Goal: Check status: Check status

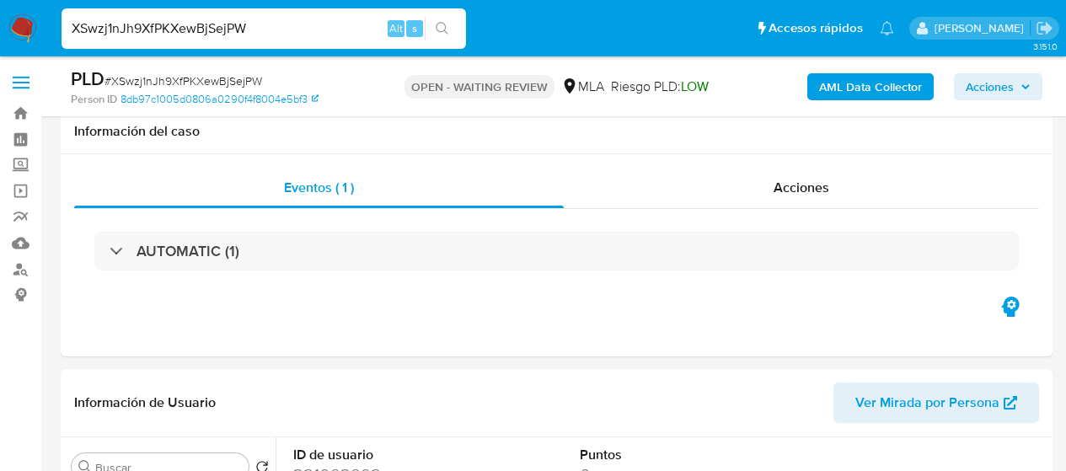
select select "10"
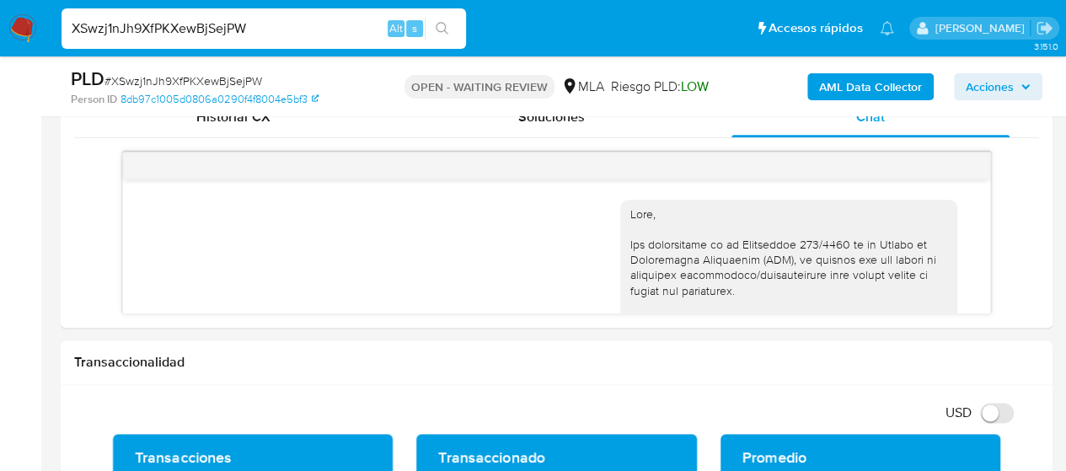
scroll to position [1523, 0]
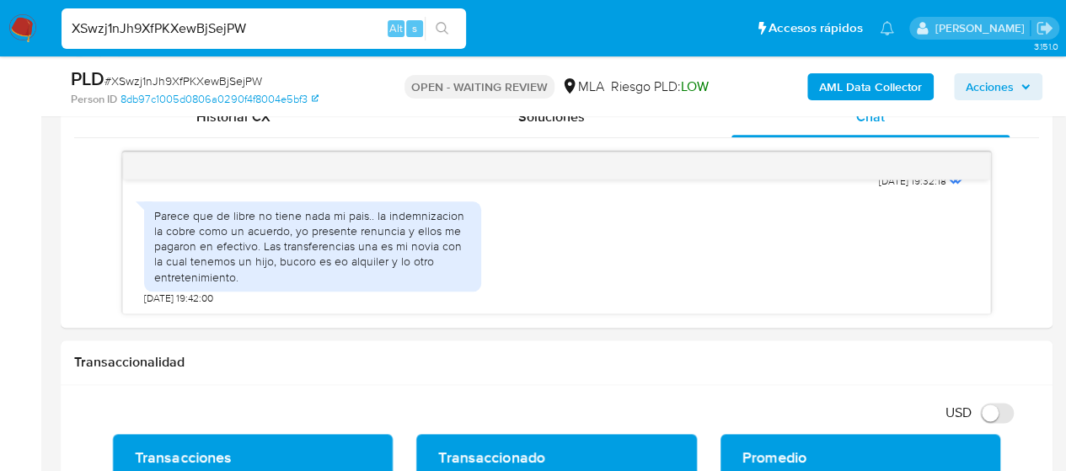
click at [131, 30] on input "XSwzj1nJh9XfPKXewBjSejPW" at bounding box center [263, 29] width 404 height 22
paste input "sLwXUqO2FaJAXJNNp0mSSLU2"
type input "sLwXUqO2FaJAXJNNp0mSSLU2"
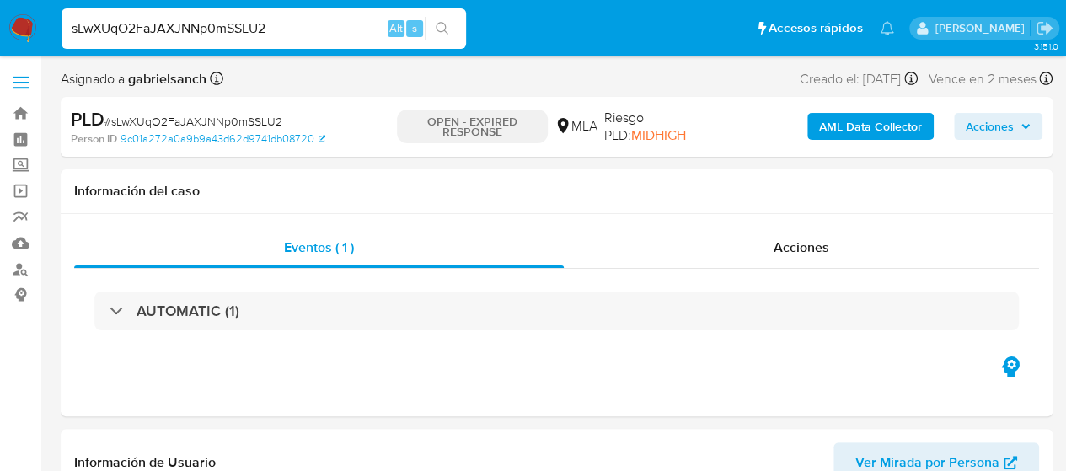
select select "10"
click at [887, 131] on b "AML Data Collector" at bounding box center [870, 126] width 103 height 27
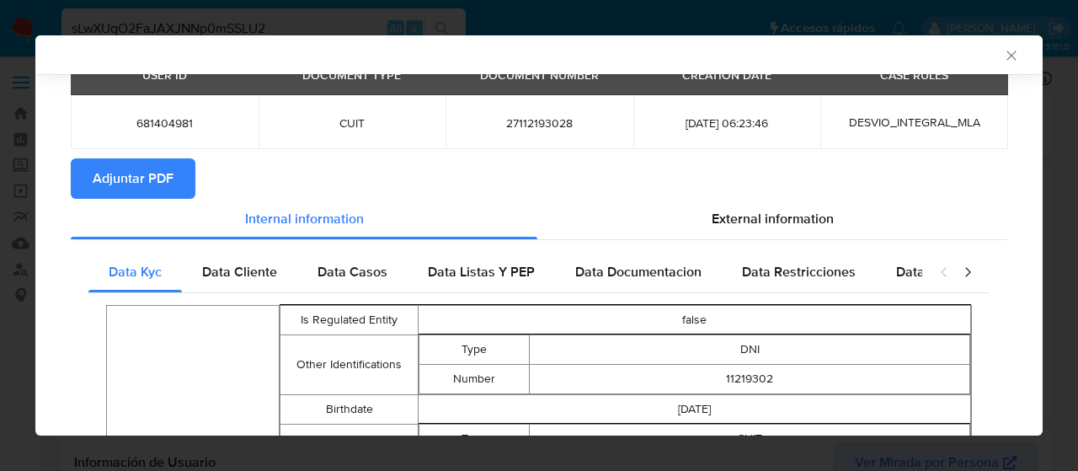
scroll to position [165, 0]
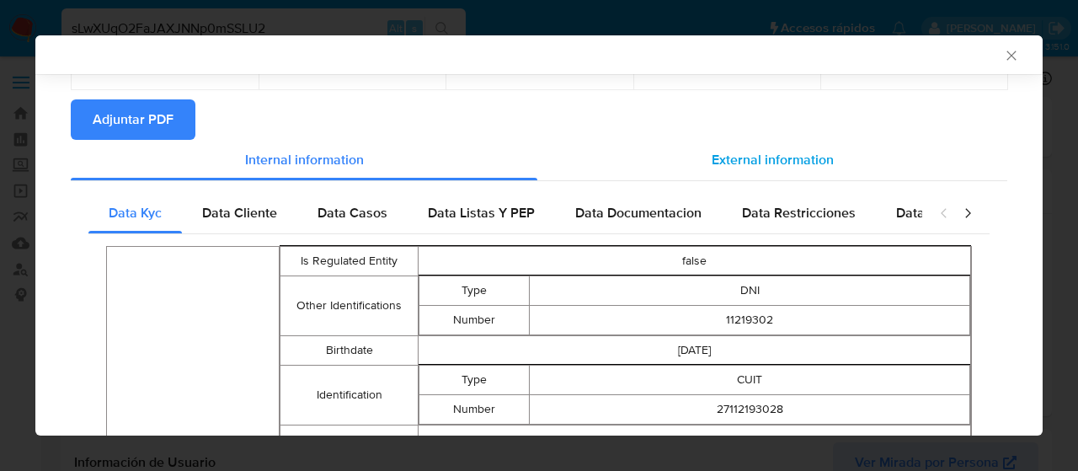
click at [804, 147] on div "External information" at bounding box center [772, 160] width 470 height 40
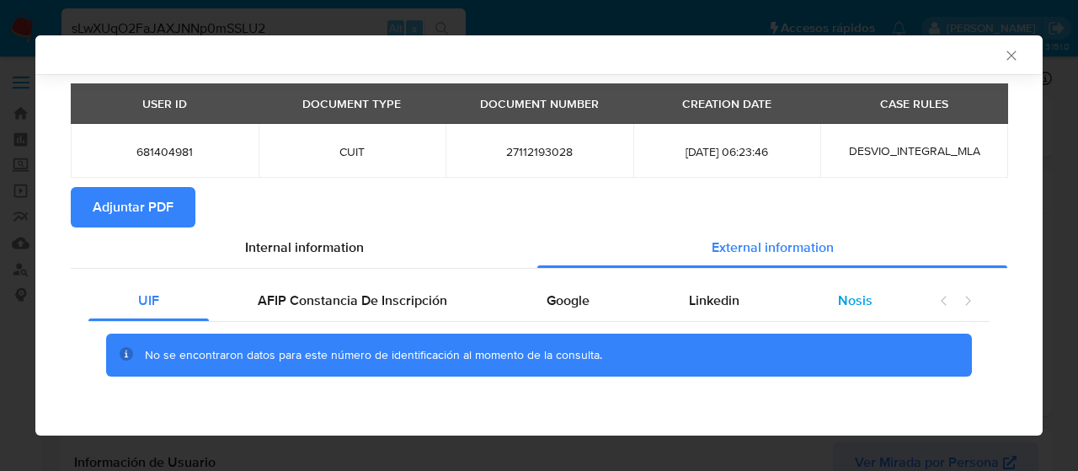
click at [859, 295] on span "Nosis" at bounding box center [855, 300] width 35 height 19
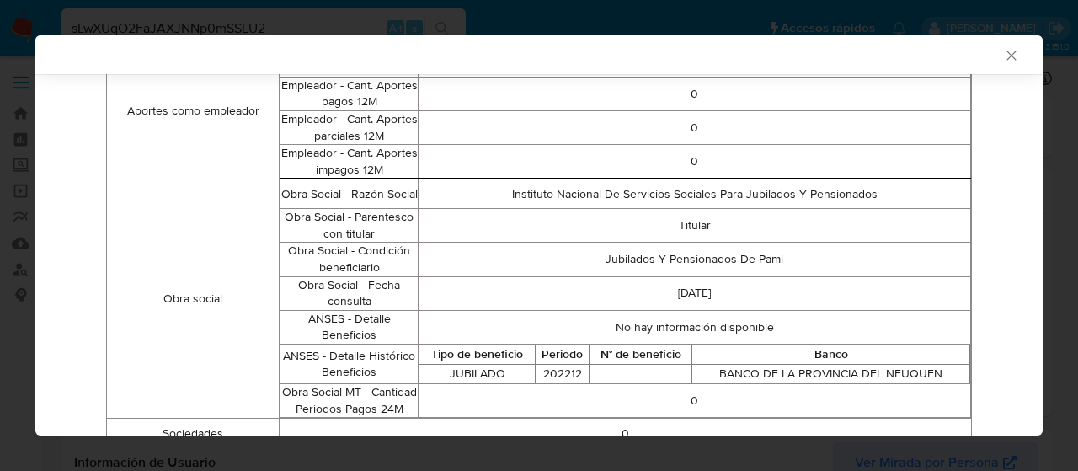
scroll to position [1473, 0]
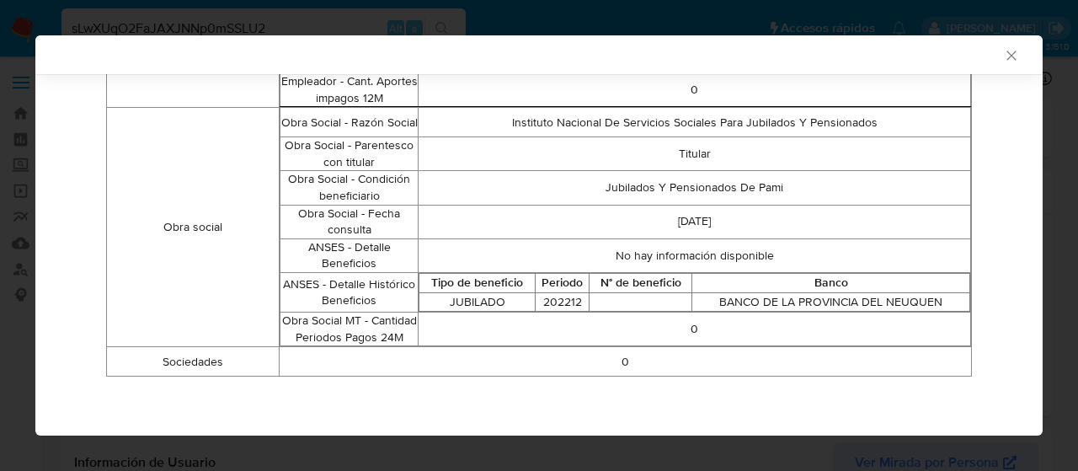
click at [1003, 57] on icon "Cerrar ventana" at bounding box center [1011, 55] width 17 height 17
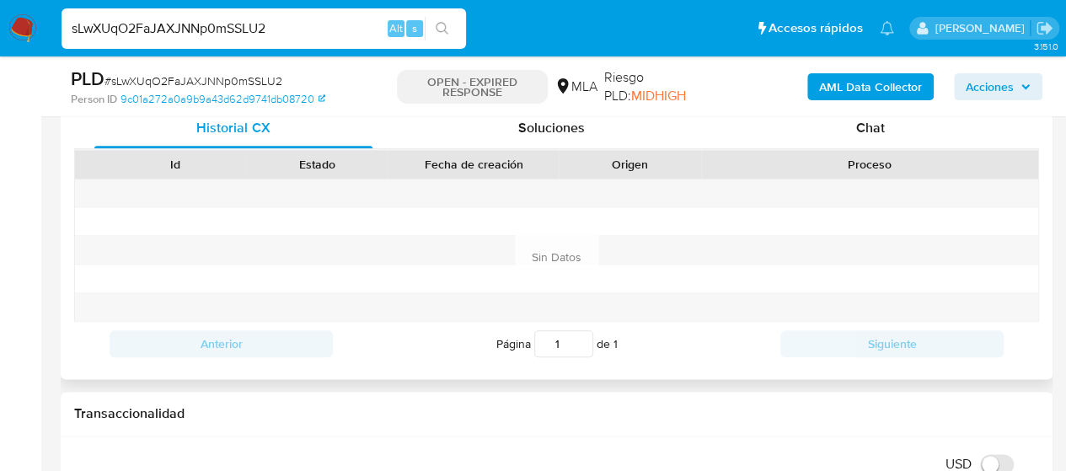
scroll to position [842, 0]
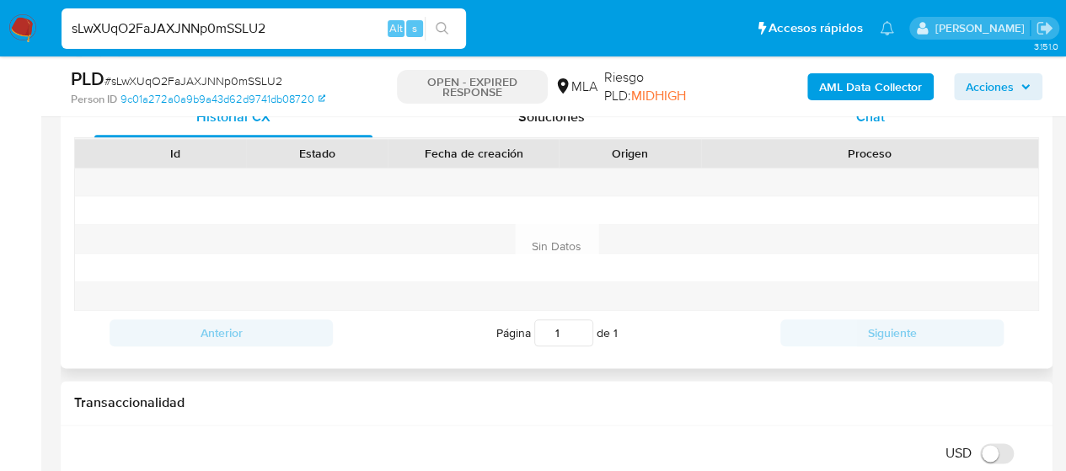
click at [870, 124] on span "Chat" at bounding box center [870, 116] width 29 height 19
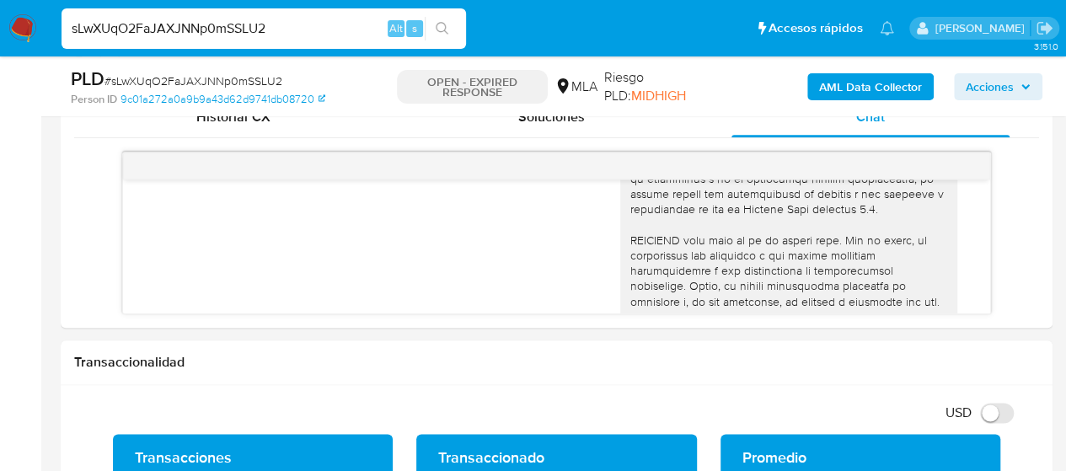
scroll to position [602, 0]
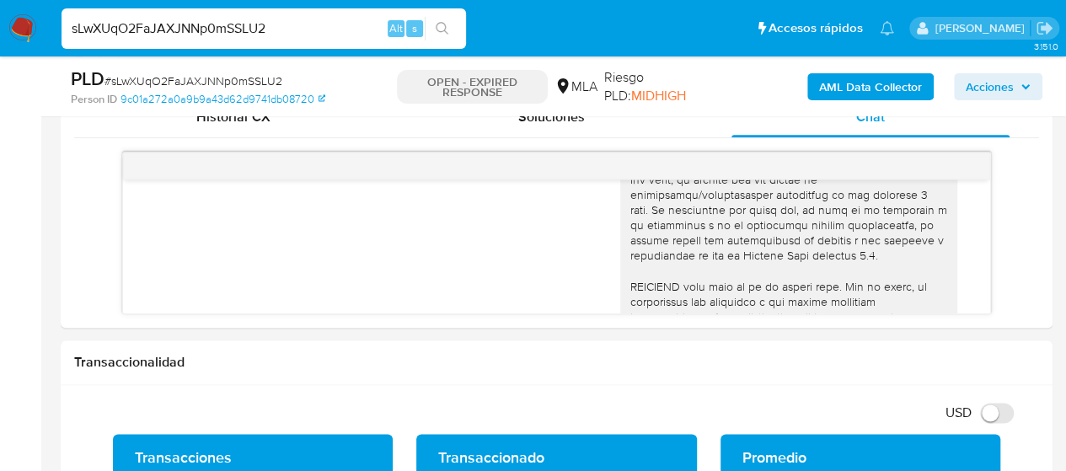
click at [234, 30] on input "sLwXUqO2FaJAXJNNp0mSSLU2" at bounding box center [263, 29] width 404 height 22
paste input "7OIuRAOicgOb8ATmPkIoyOjH"
type input "7OIuRAOicgOb8ATmPkIoyOjH"
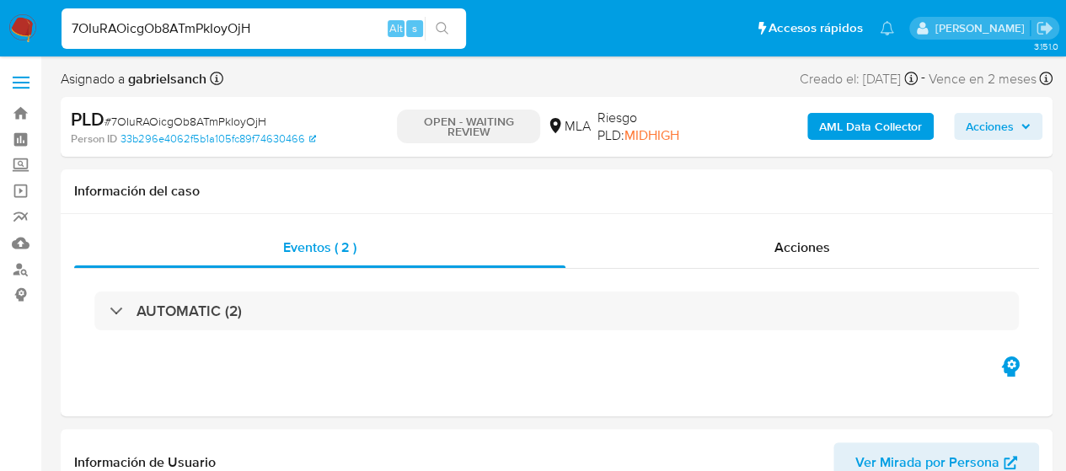
select select "10"
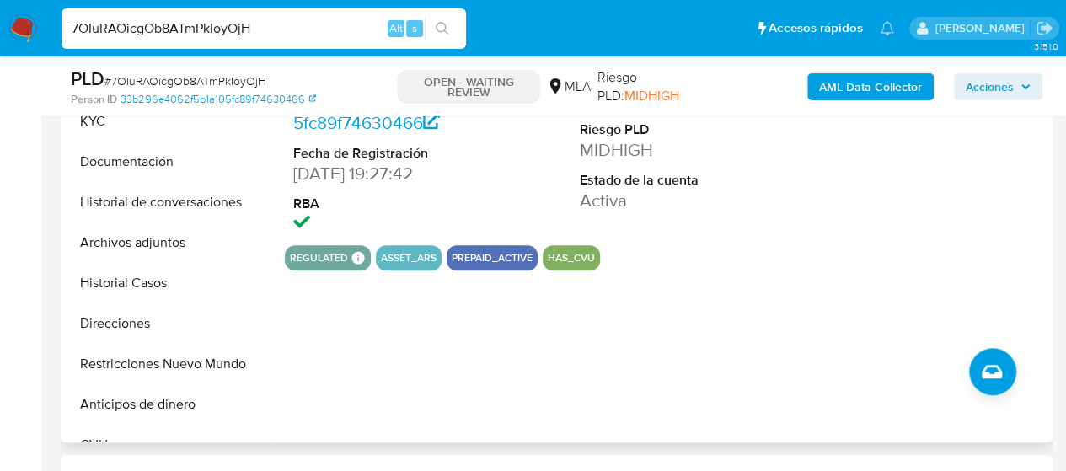
scroll to position [758, 0]
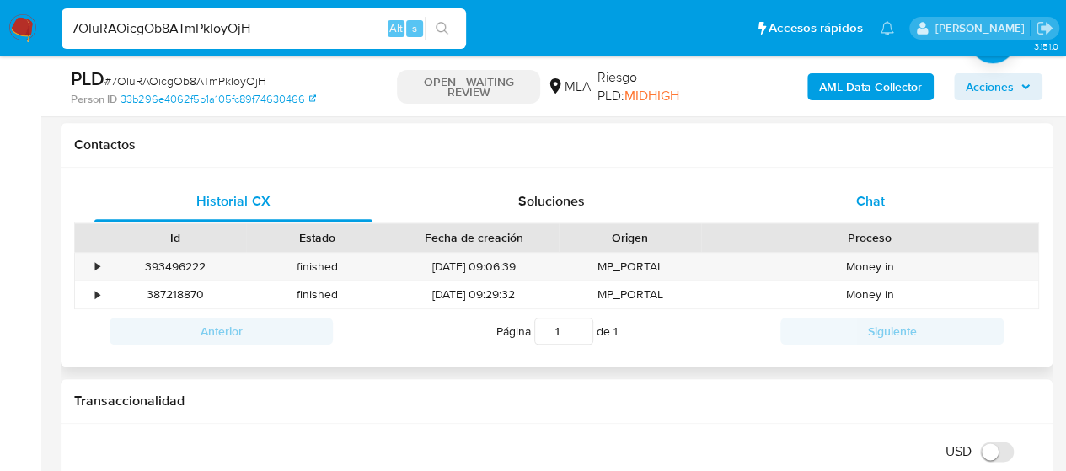
click at [866, 213] on div "Chat" at bounding box center [870, 201] width 278 height 40
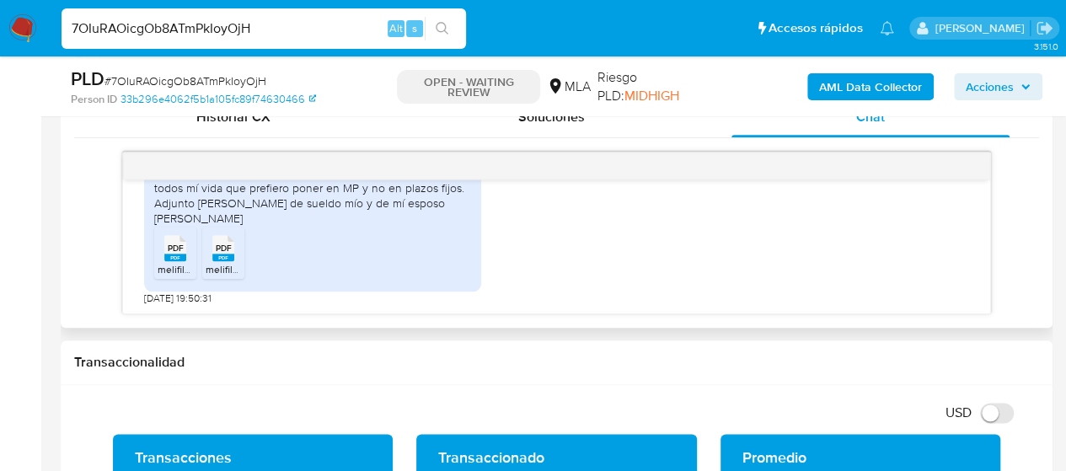
scroll to position [1377, 0]
click at [186, 254] on div "PDF PDF" at bounding box center [175, 246] width 35 height 33
click at [222, 245] on span "PDF" at bounding box center [224, 248] width 16 height 11
